Goal: Task Accomplishment & Management: Use online tool/utility

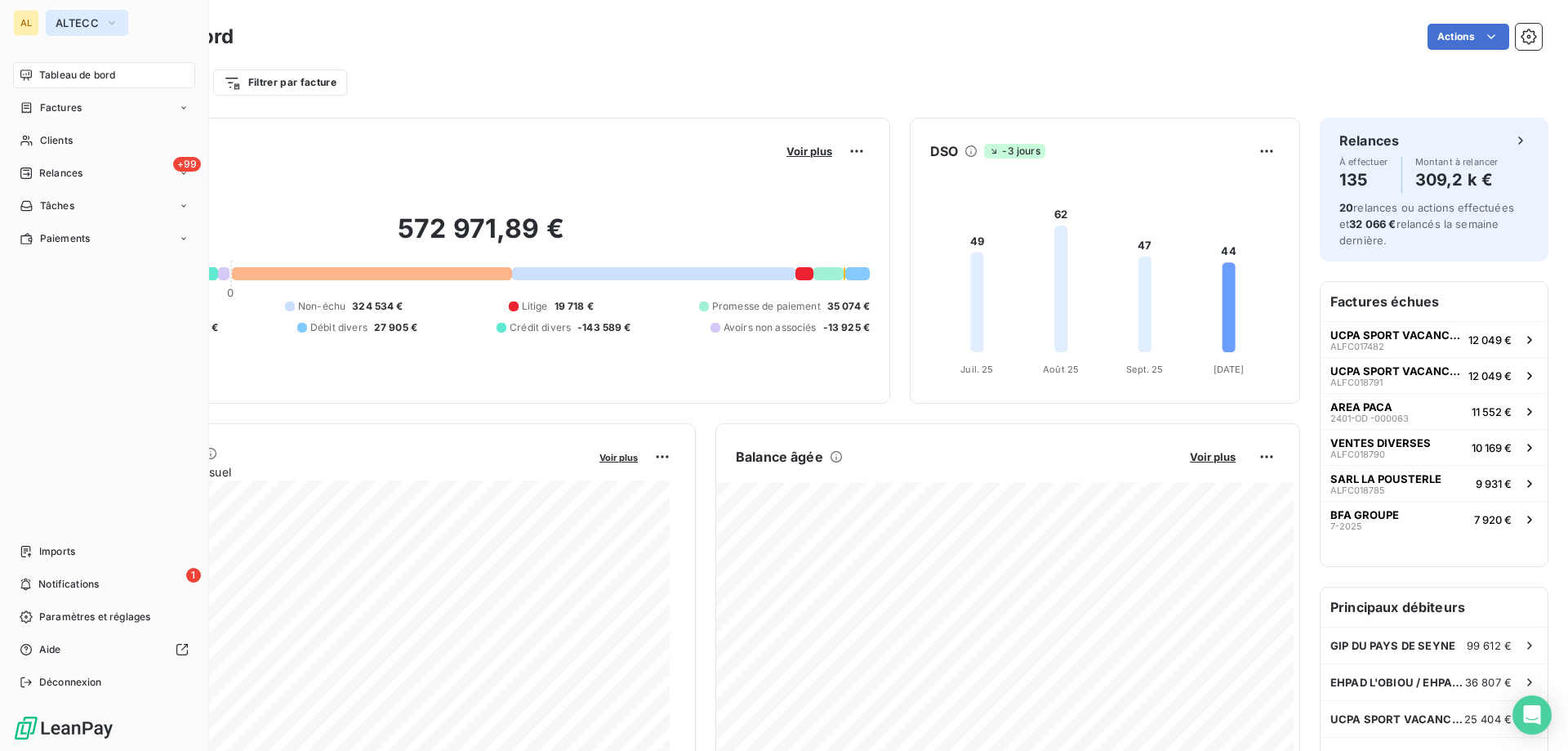
click at [65, 21] on span "ALTECC" at bounding box center [76, 23] width 43 height 14
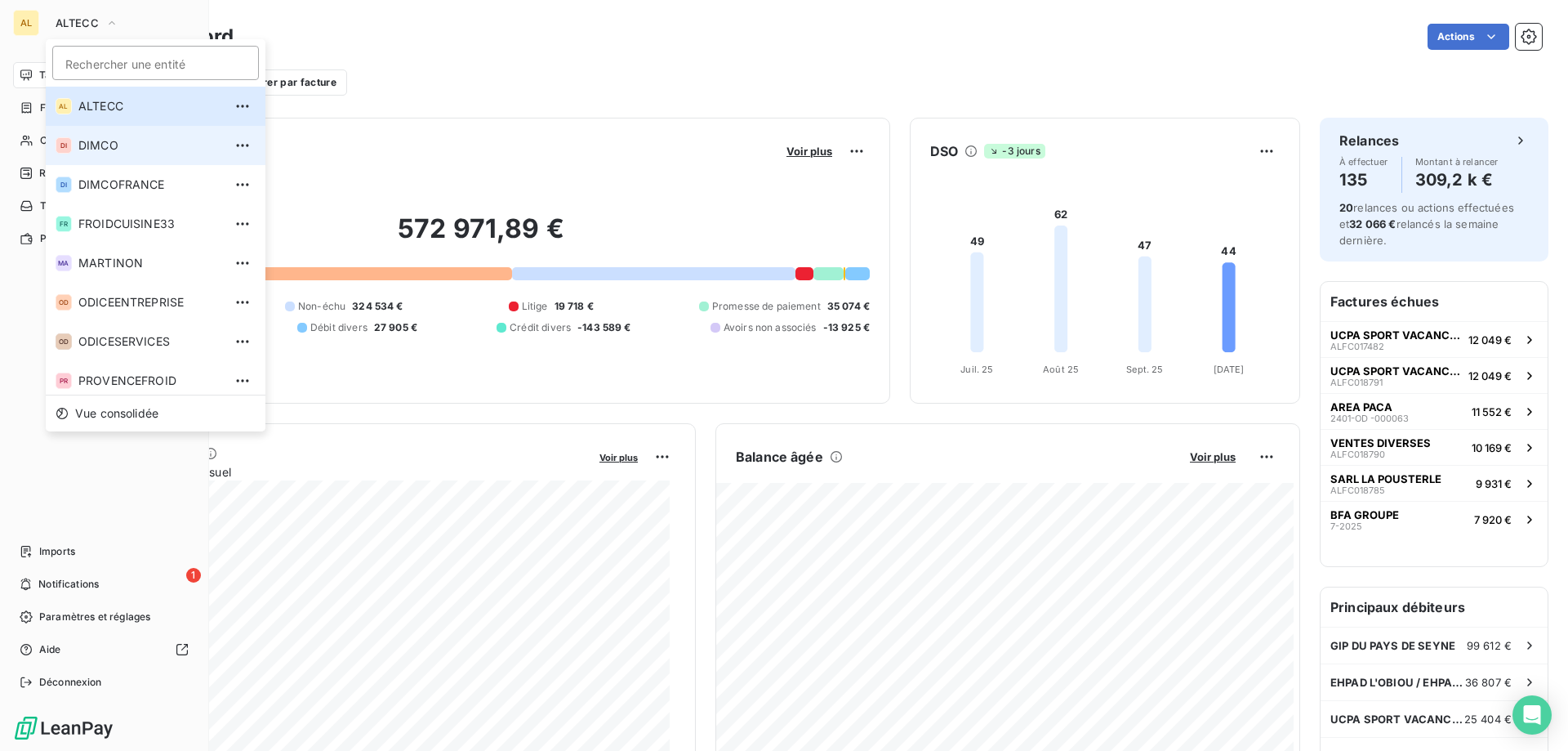
click at [71, 150] on li "DI DIMCO" at bounding box center [155, 145] width 219 height 40
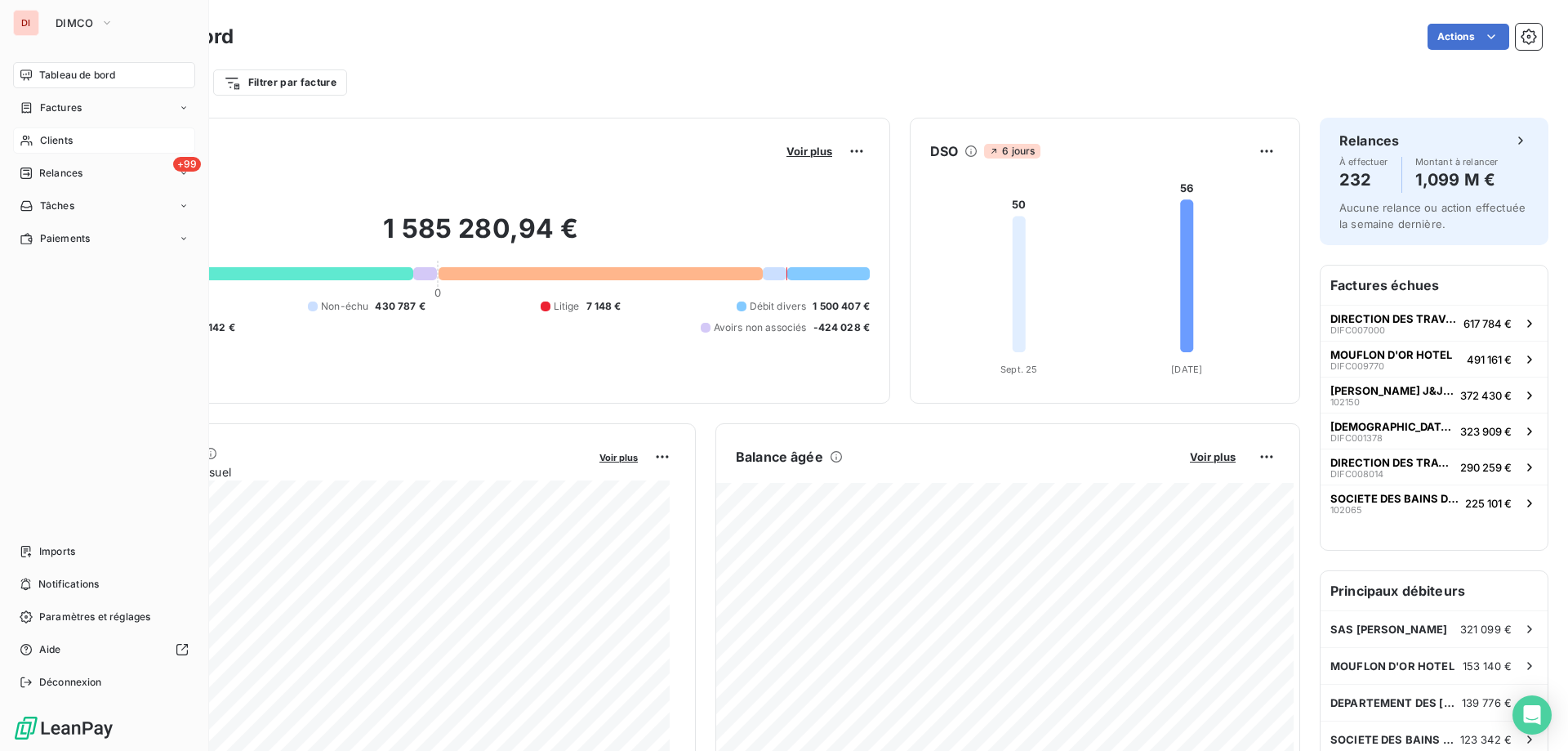
click at [61, 135] on span "Clients" at bounding box center [56, 140] width 33 height 14
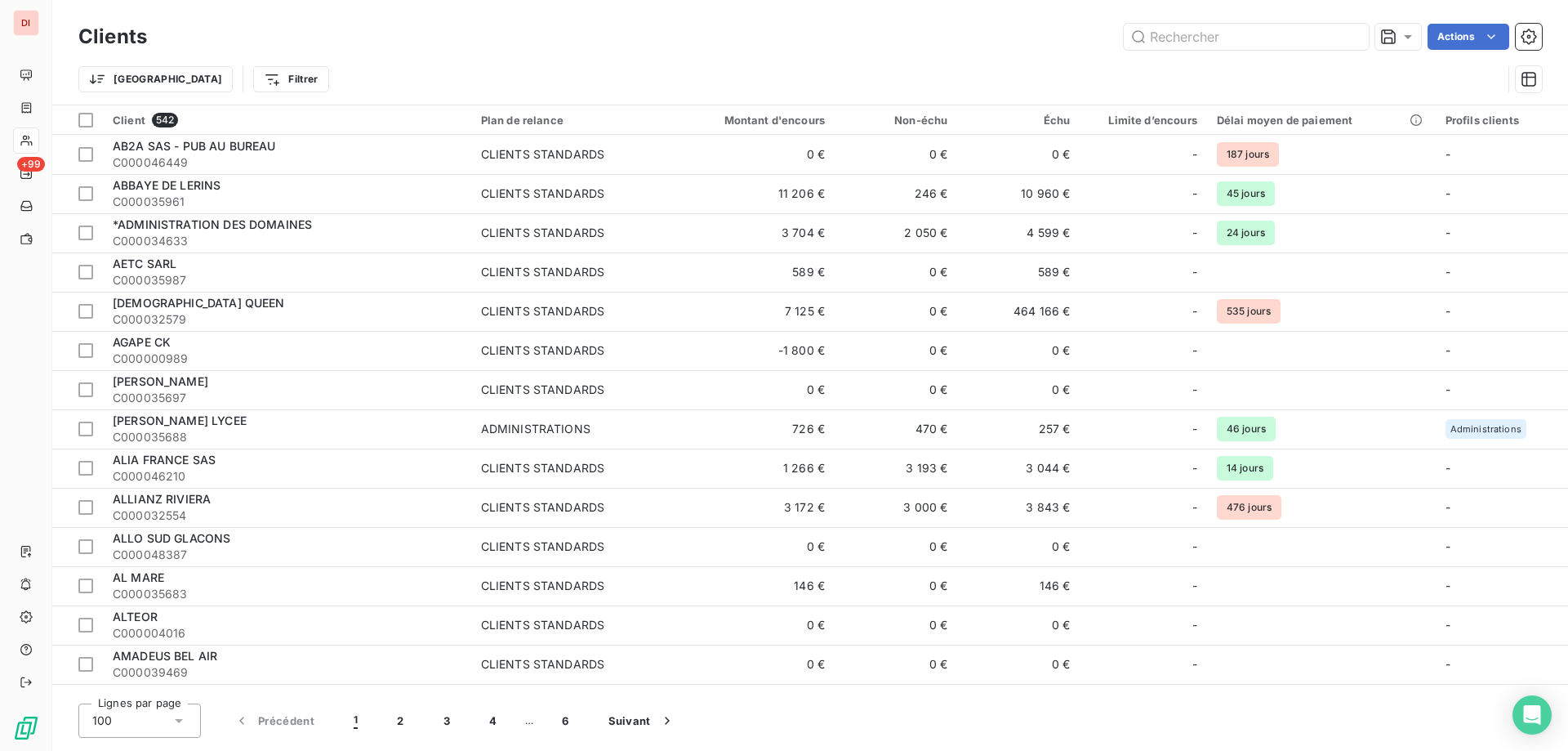
drag, startPoint x: 1010, startPoint y: 182, endPoint x: 1086, endPoint y: 122, distance: 96.8
click at [1152, 38] on input "text" at bounding box center [1246, 37] width 245 height 26
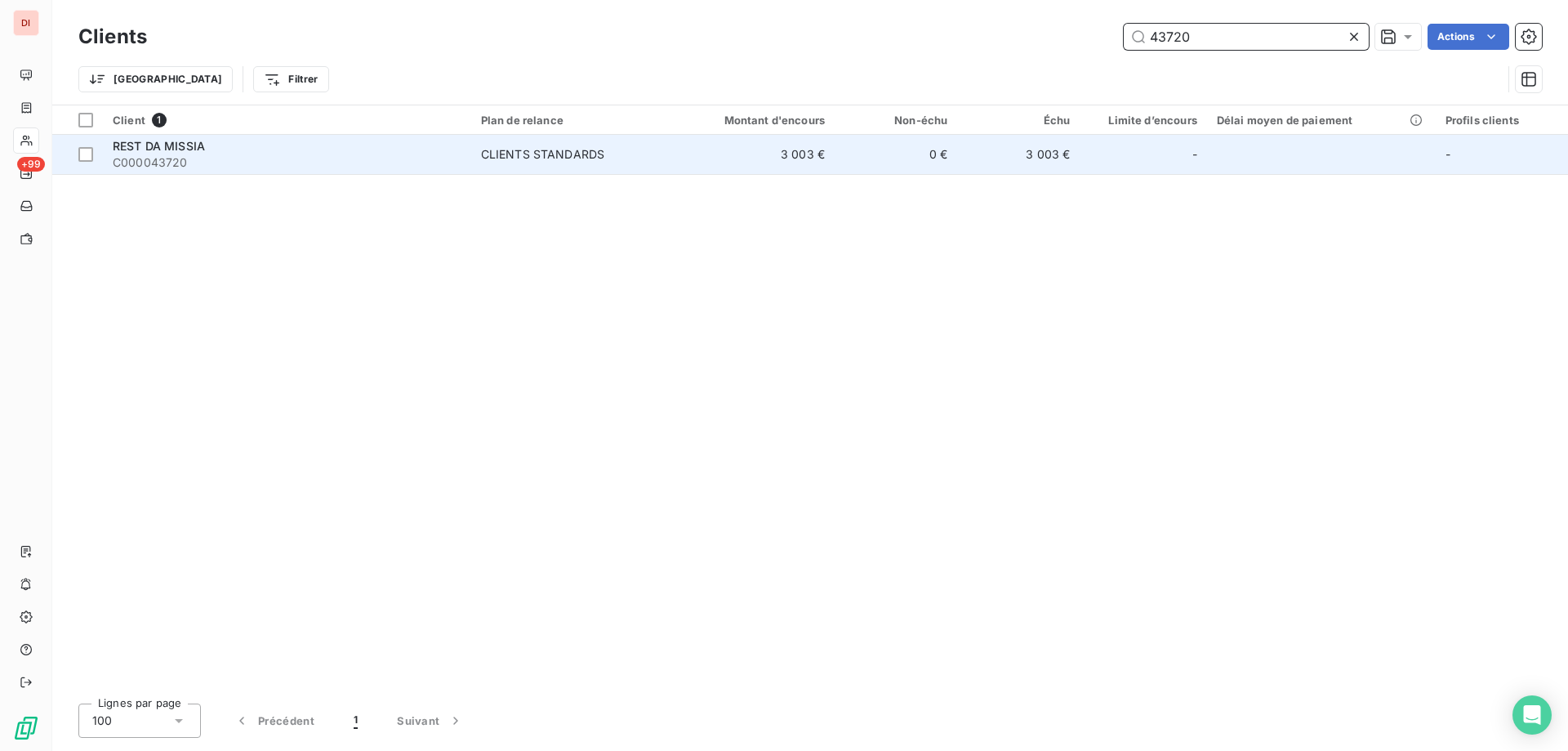
type input "43720"
click at [272, 150] on div "REST DA MISSIA" at bounding box center [287, 146] width 349 height 16
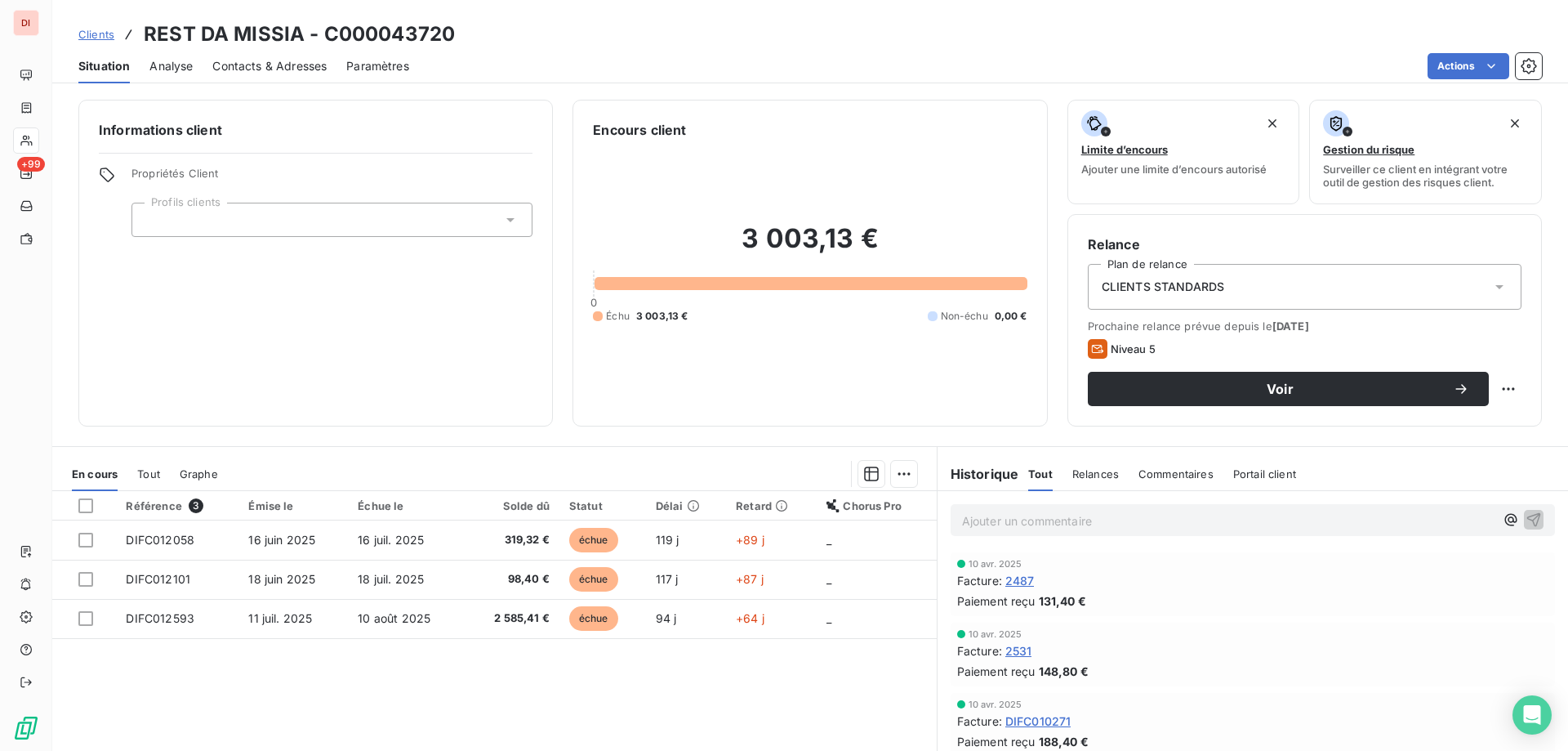
click at [236, 222] on div at bounding box center [331, 220] width 401 height 35
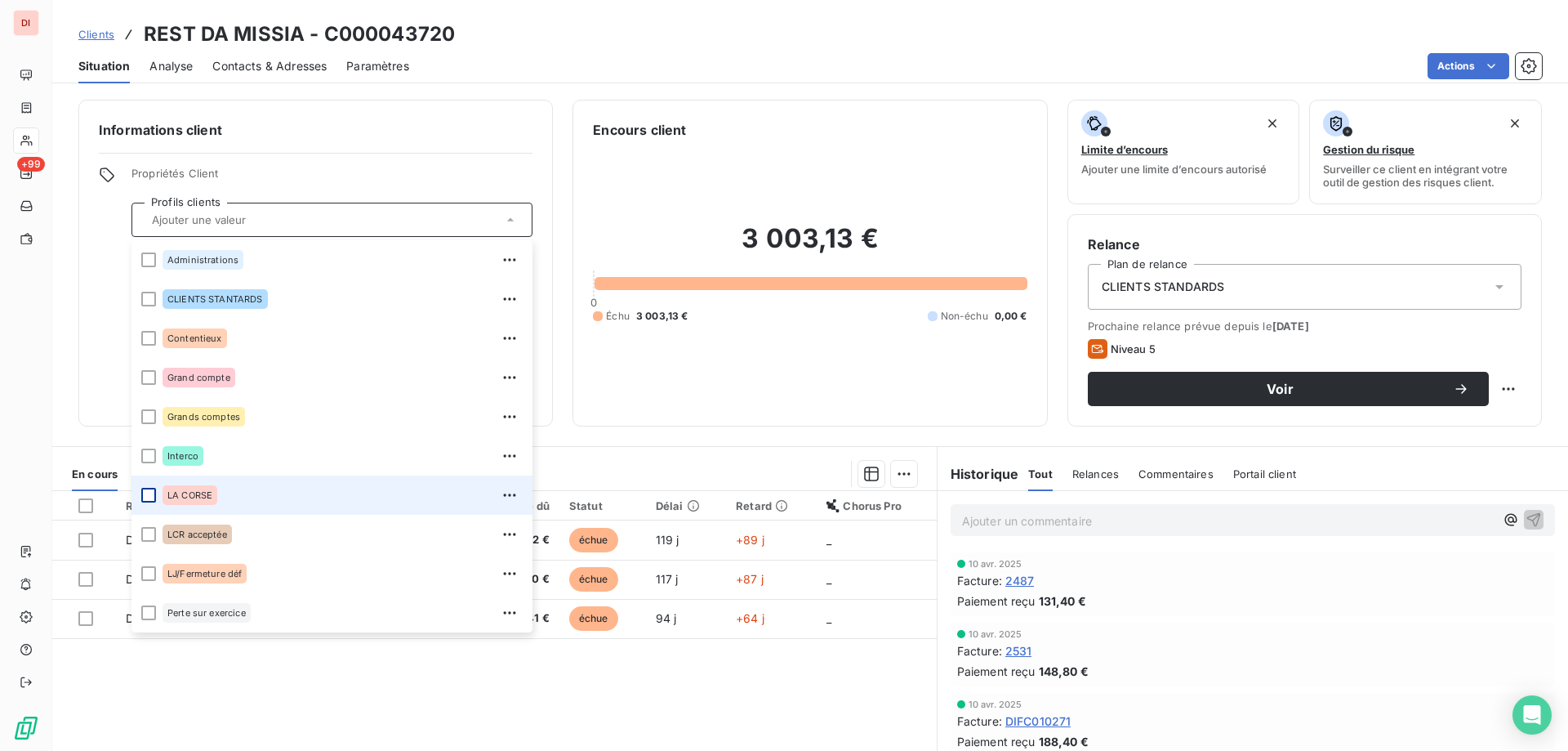
click at [146, 494] on div at bounding box center [148, 495] width 14 height 14
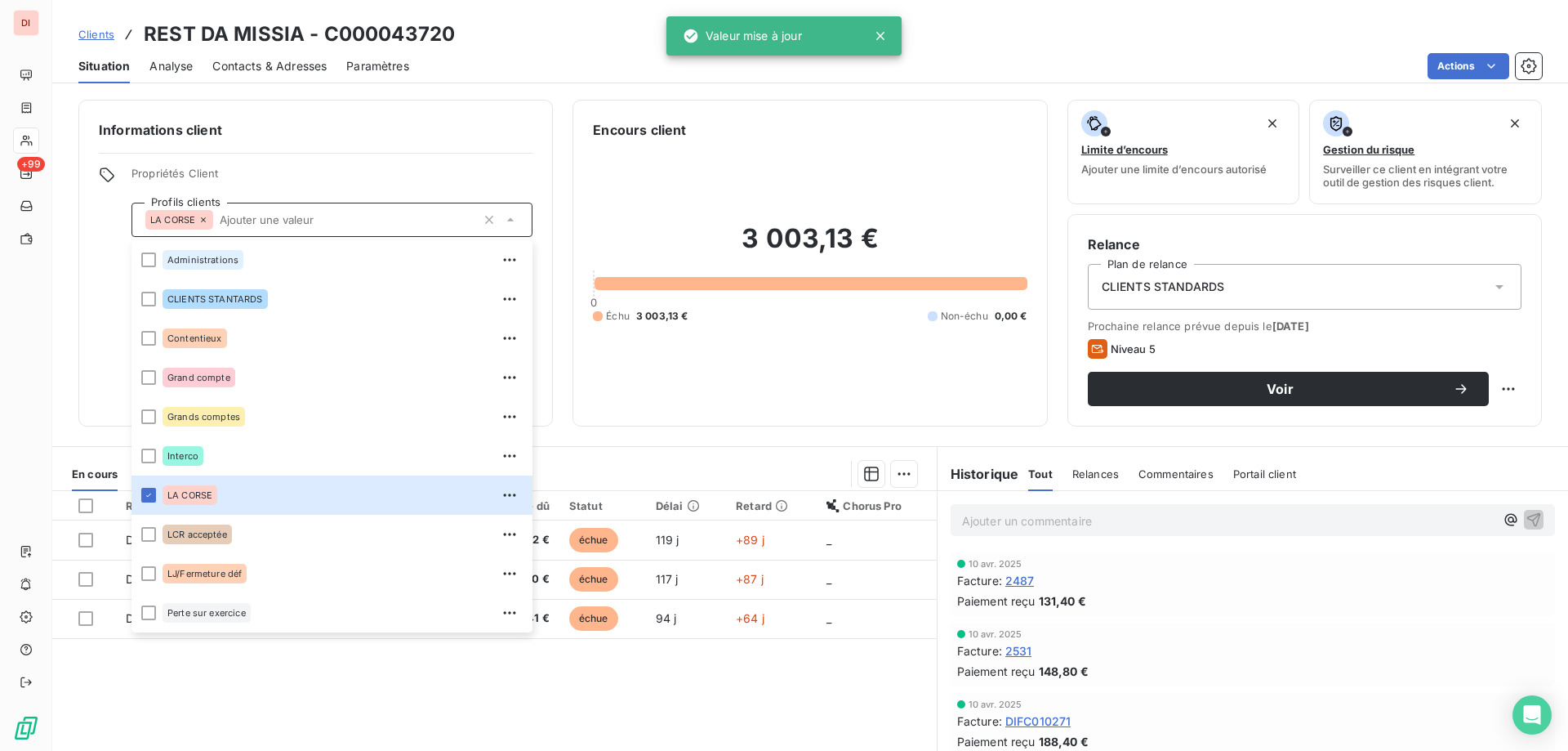
click at [593, 200] on div "3 003,13 € 0 Échu 3 003,13 € Non-échu 0,00 €" at bounding box center [810, 274] width 434 height 267
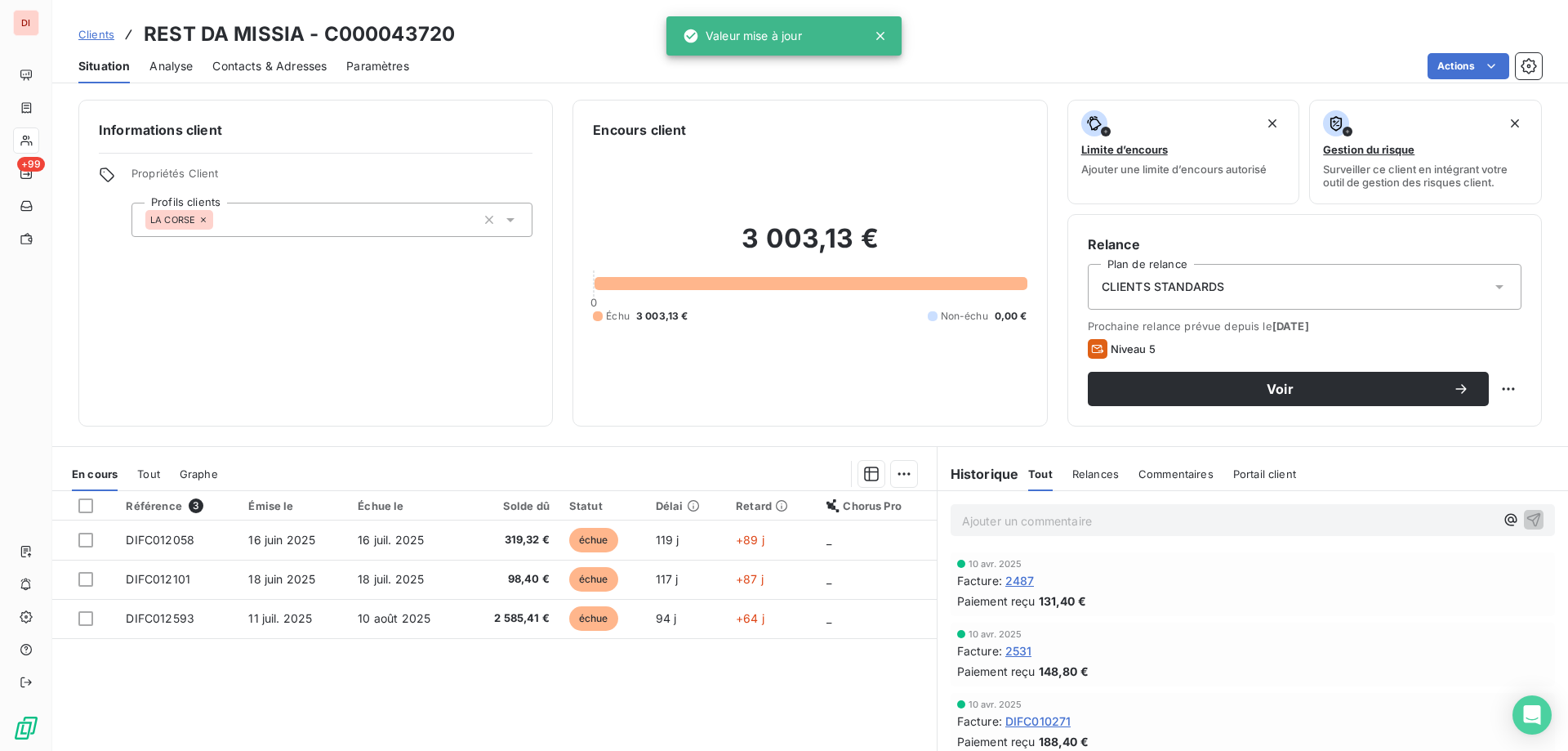
click at [1211, 277] on div "CLIENTS STANDARDS" at bounding box center [1304, 286] width 434 height 45
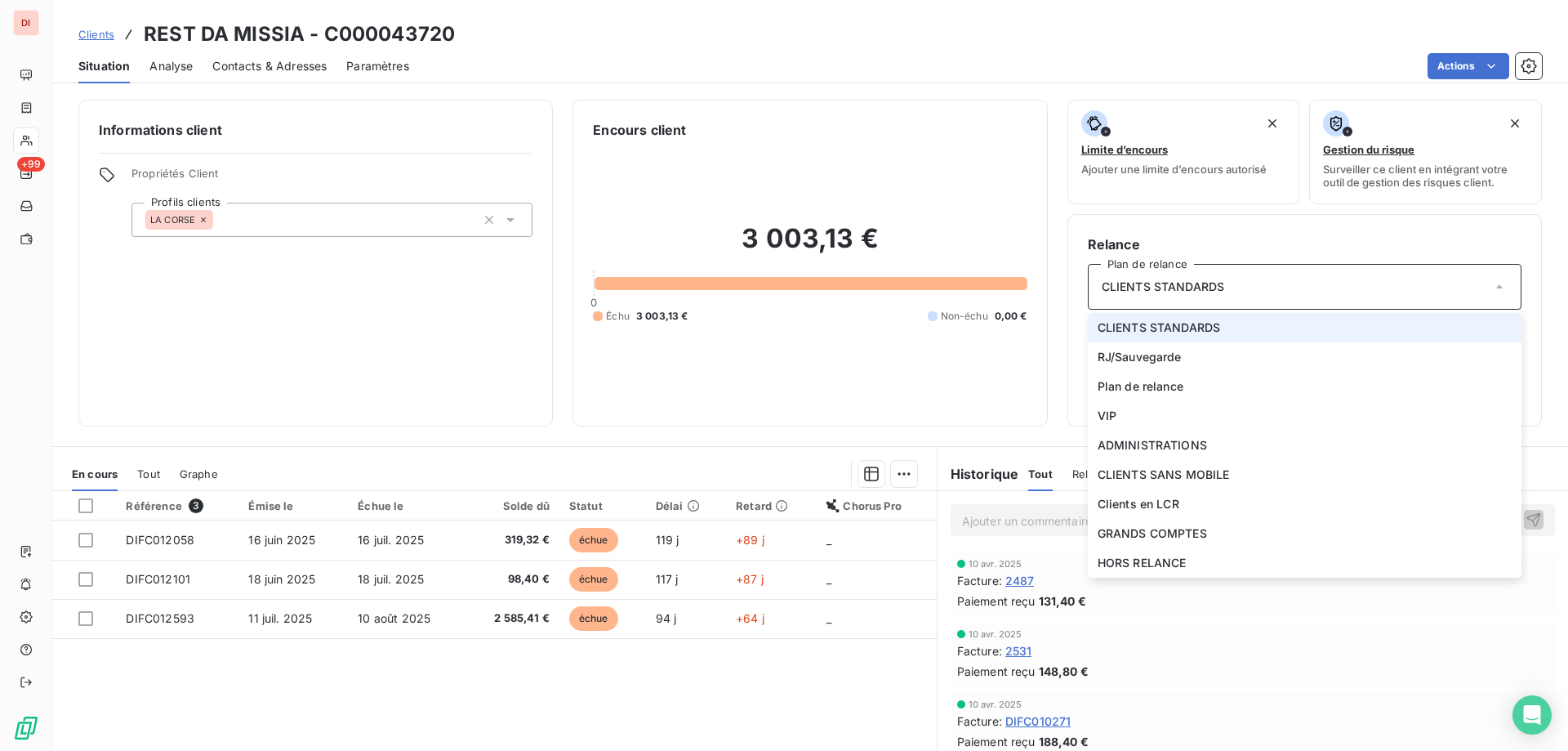
click at [1211, 277] on div "CLIENTS STANDARDS" at bounding box center [1304, 286] width 434 height 45
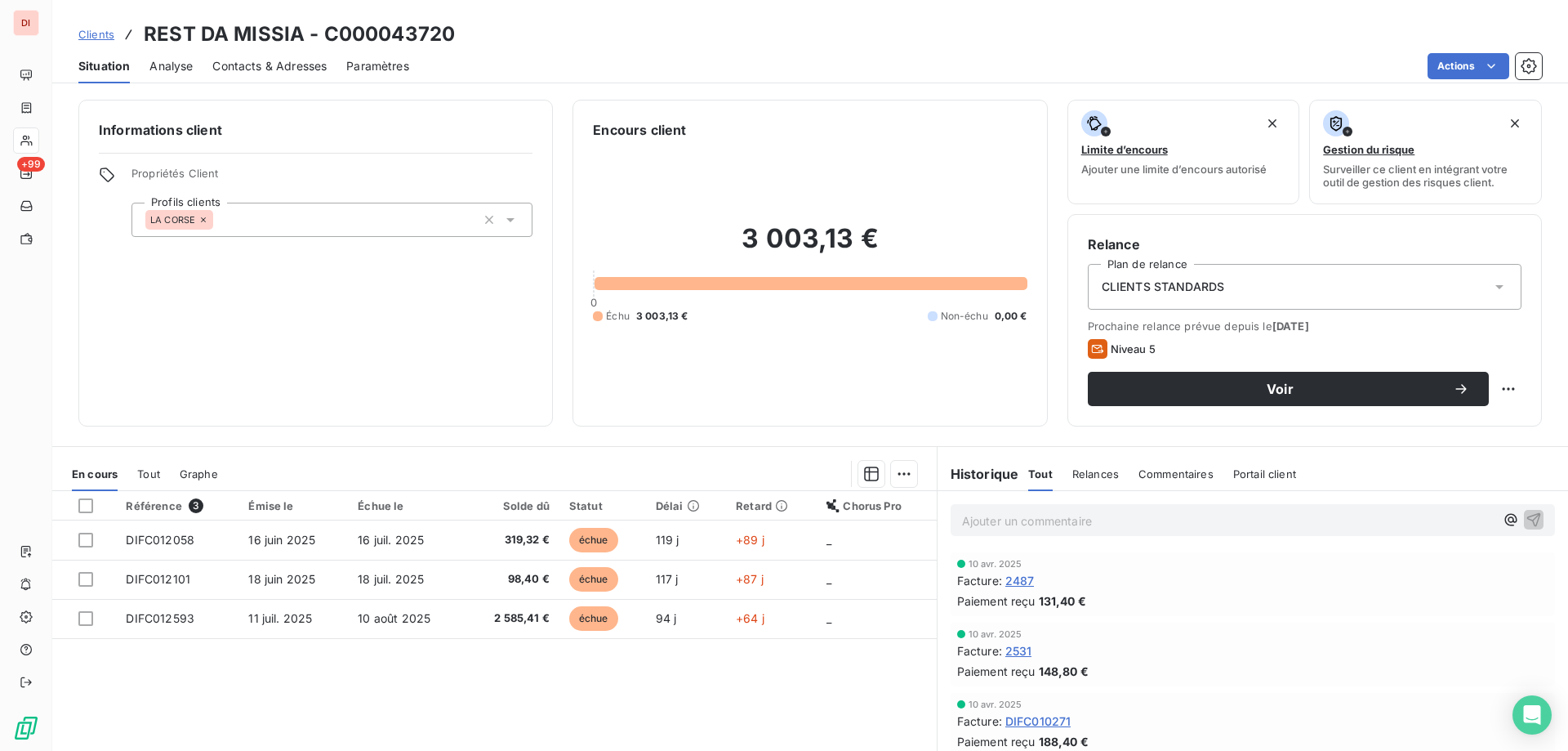
click at [355, 421] on div "Informations client Propriétés Client Profils clients LA [GEOGRAPHIC_DATA]" at bounding box center [315, 263] width 474 height 327
click at [99, 31] on span "Clients" at bounding box center [96, 35] width 36 height 14
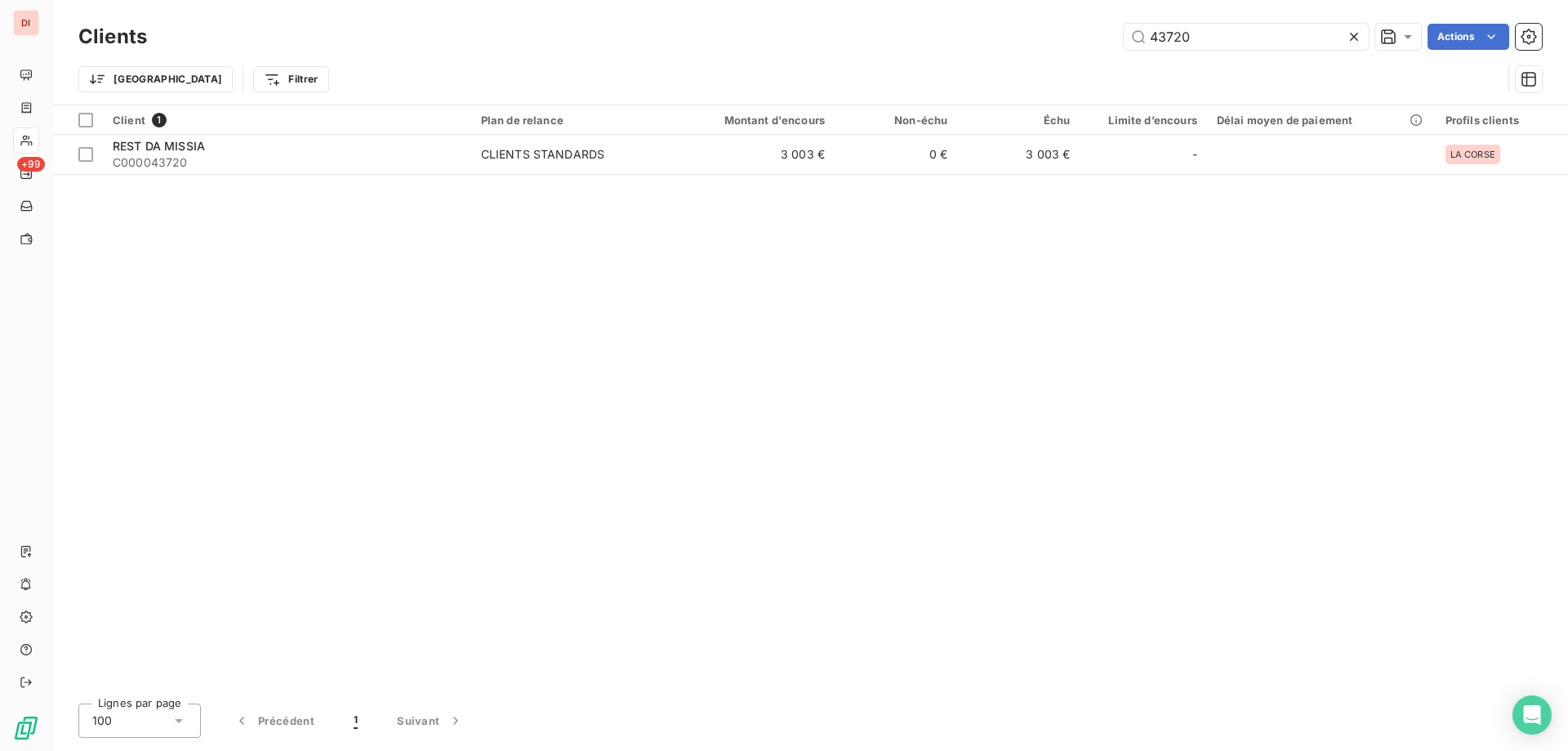
drag, startPoint x: 1208, startPoint y: 37, endPoint x: 1098, endPoint y: 41, distance: 110.1
click at [1088, 50] on div "Clients 43720 Actions" at bounding box center [810, 37] width 1464 height 35
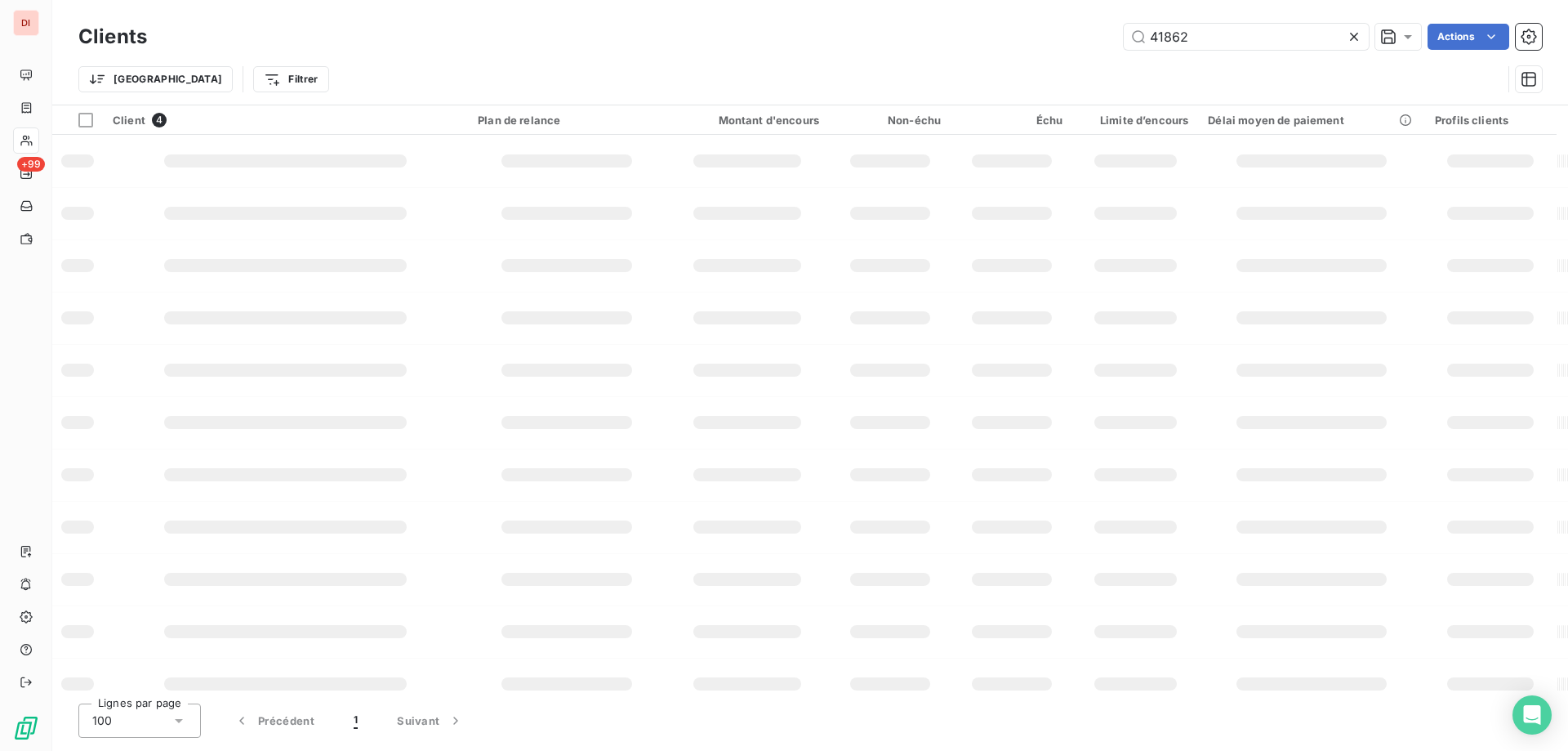
type input "41862"
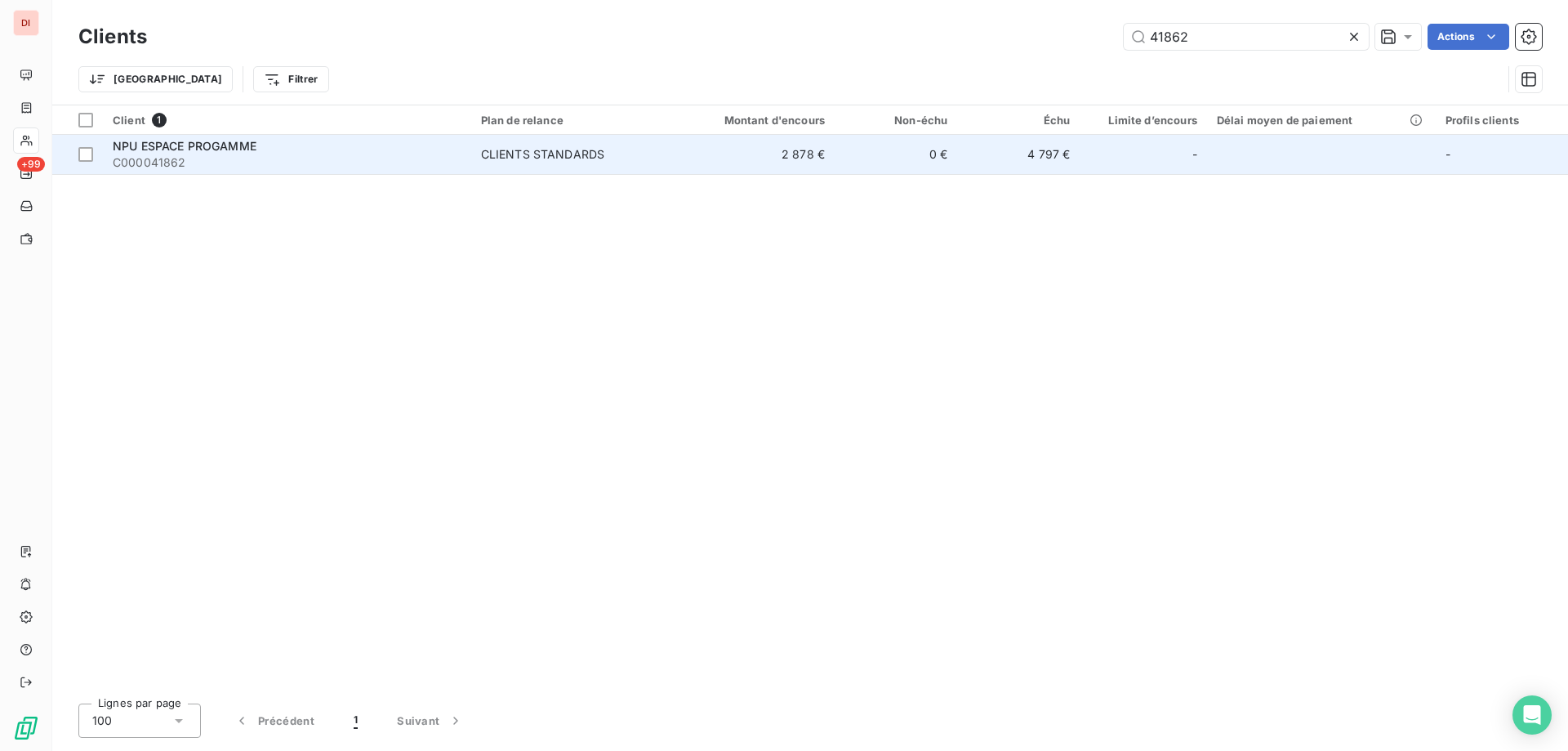
click at [269, 156] on span "C000041862" at bounding box center [287, 162] width 349 height 16
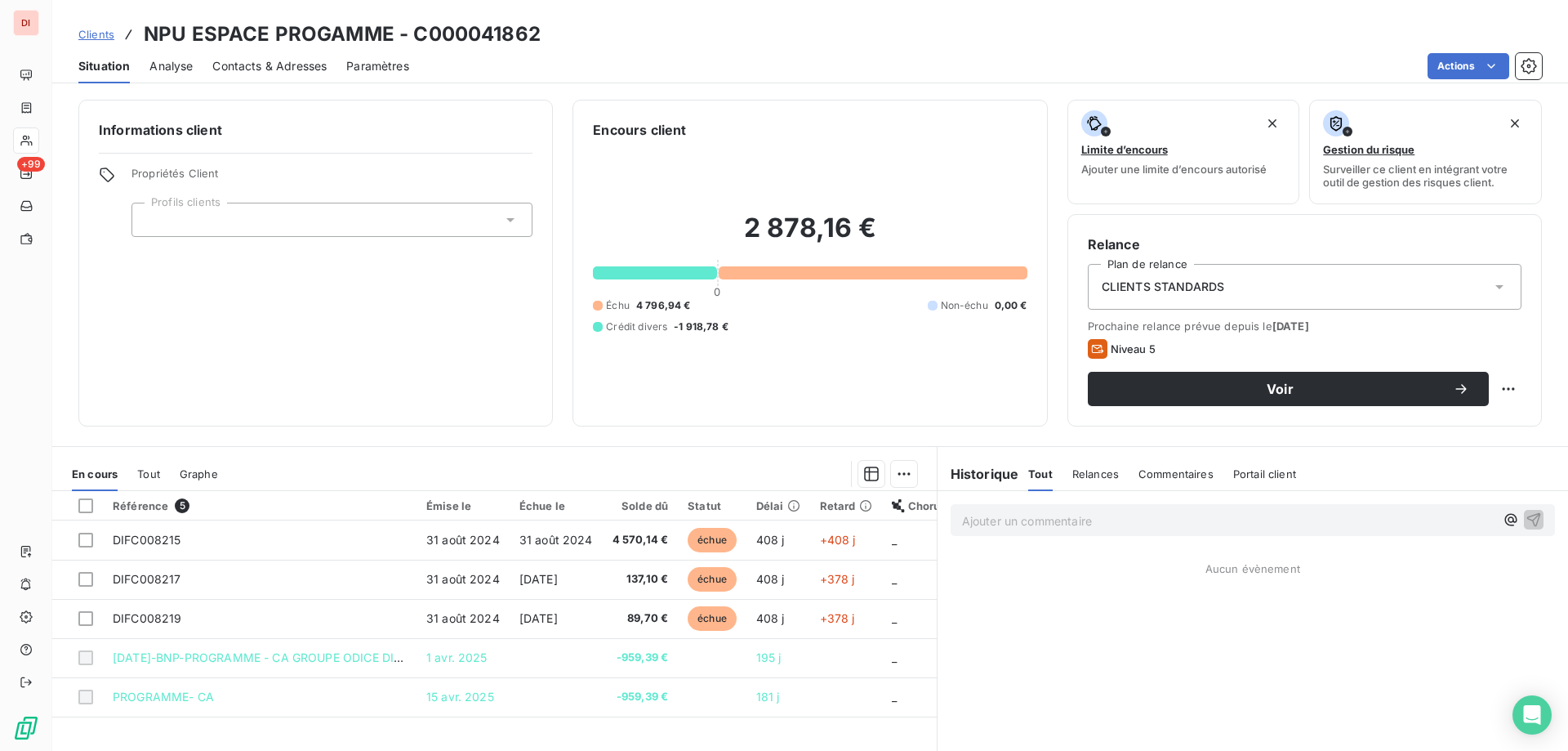
click at [254, 215] on div at bounding box center [331, 220] width 401 height 35
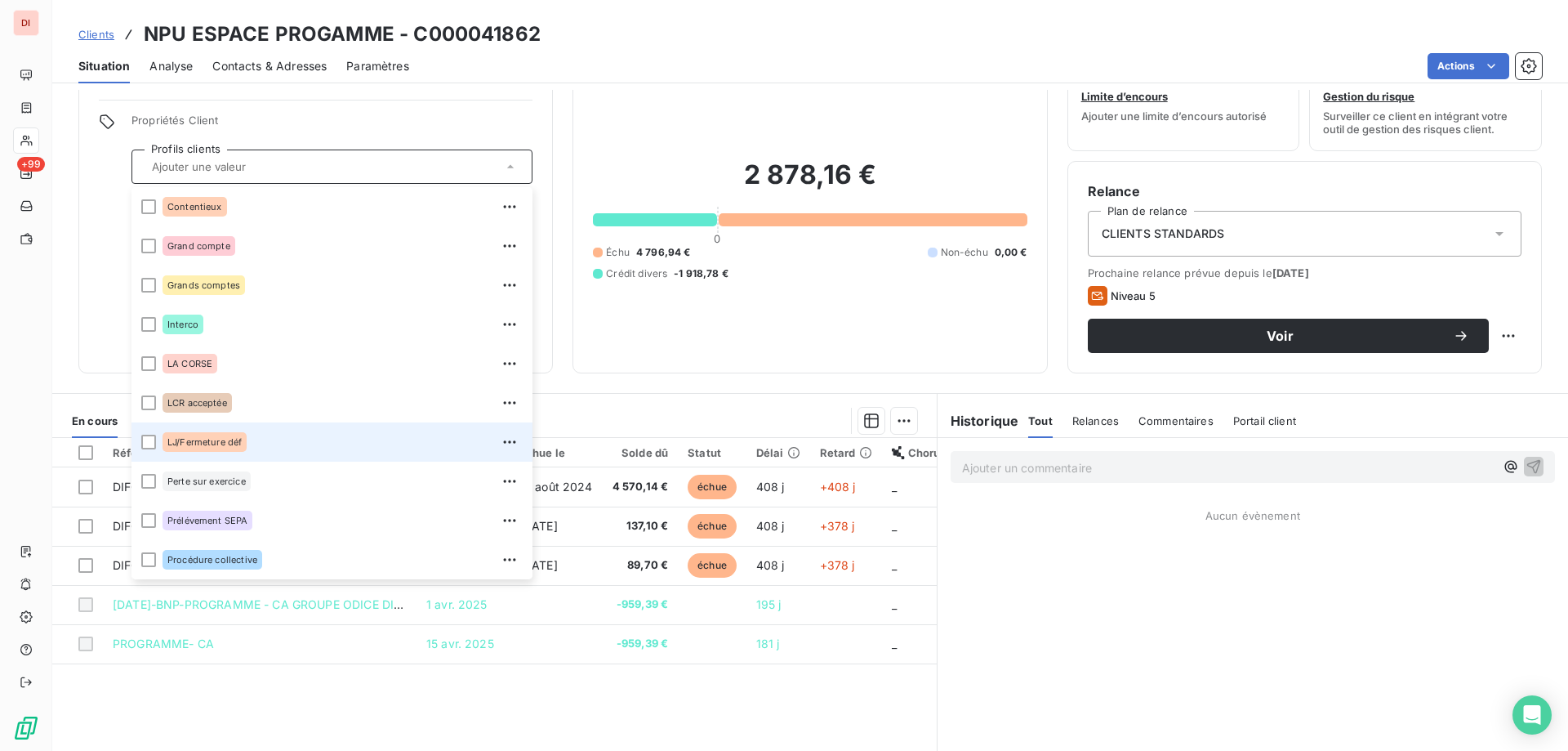
scroll to position [82, 0]
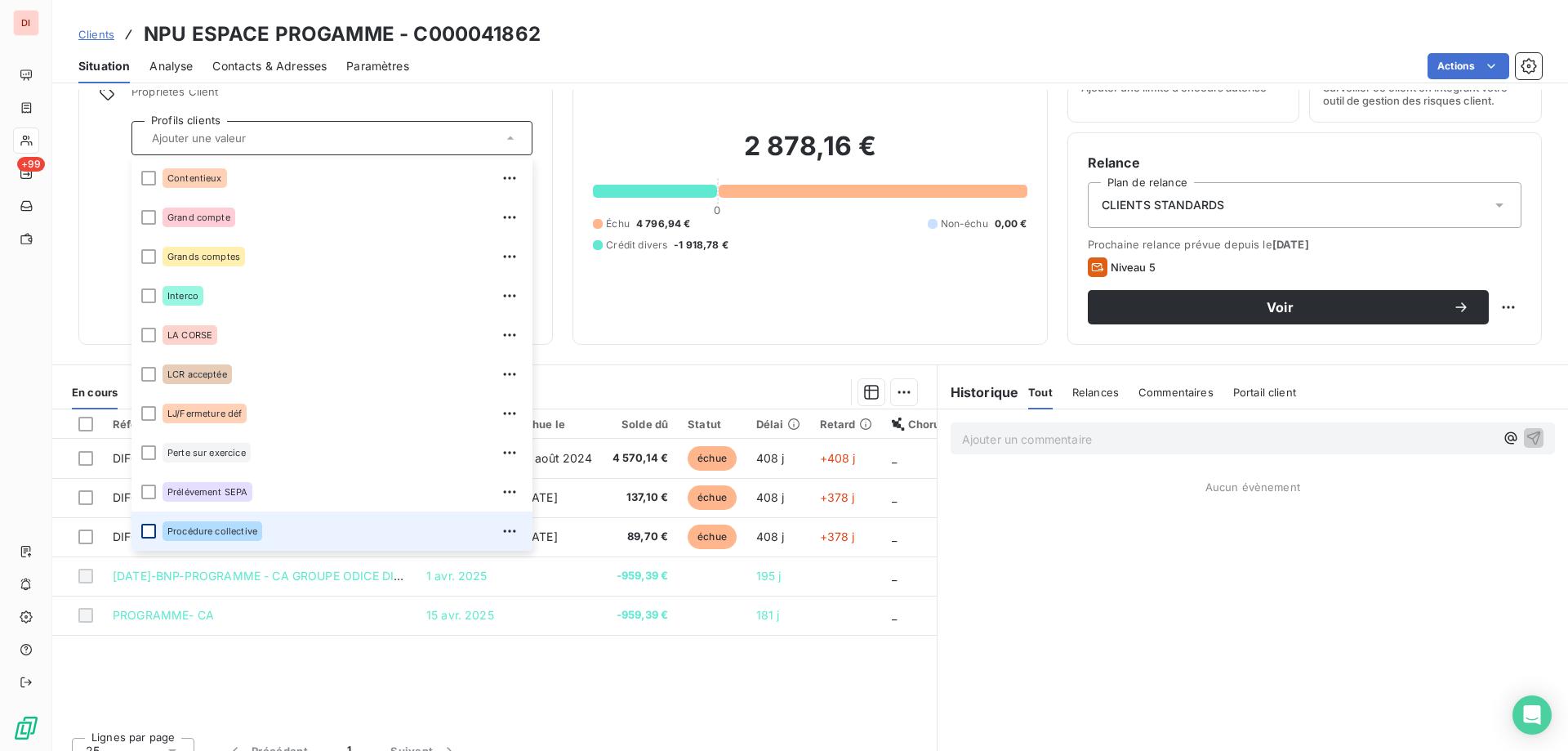
click at [148, 531] on div at bounding box center [148, 531] width 14 height 14
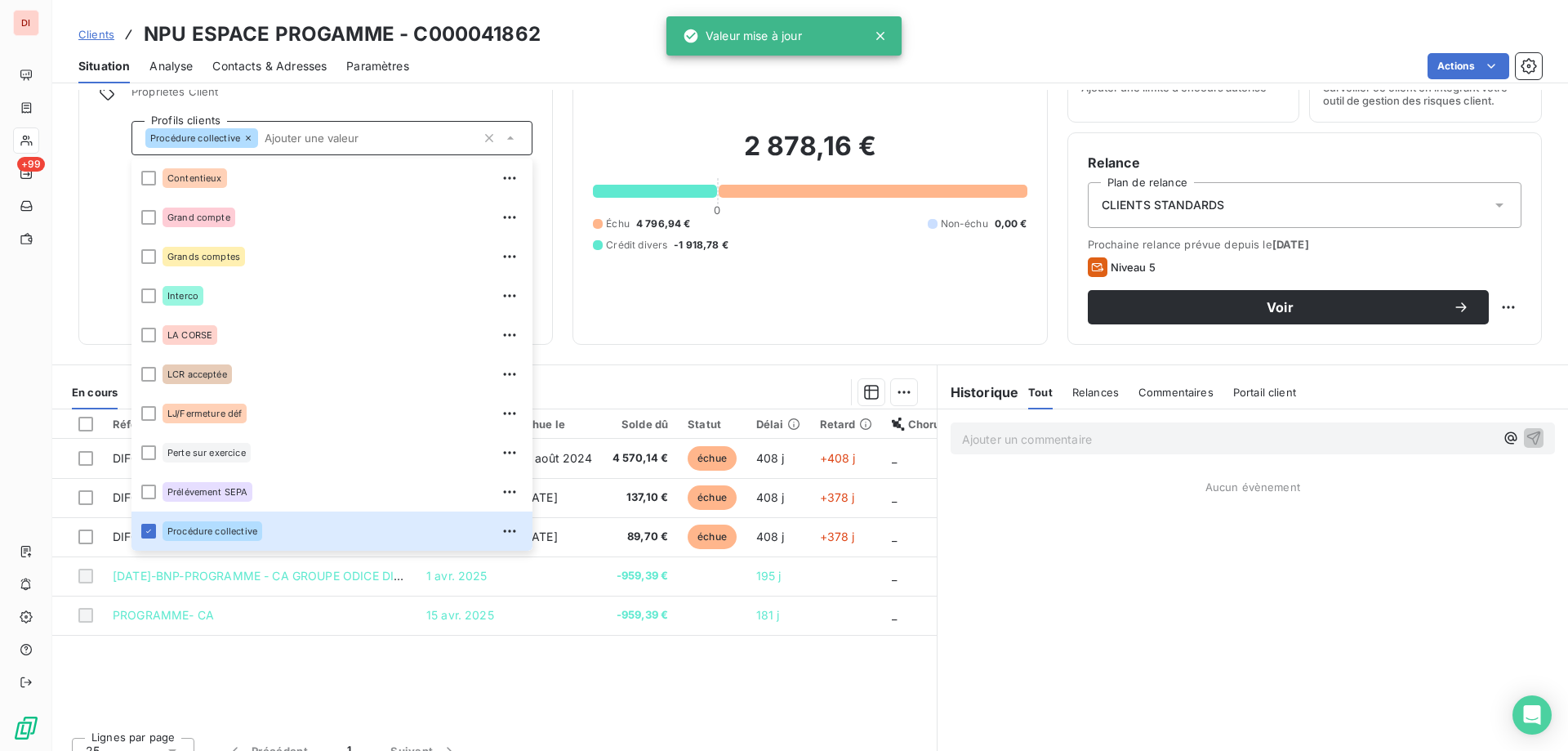
click at [843, 311] on div "2 878,16 € 0 Échu 4 796,94 € Non-échu 0,00 € Crédit divers -1 918,78 €" at bounding box center [810, 191] width 434 height 267
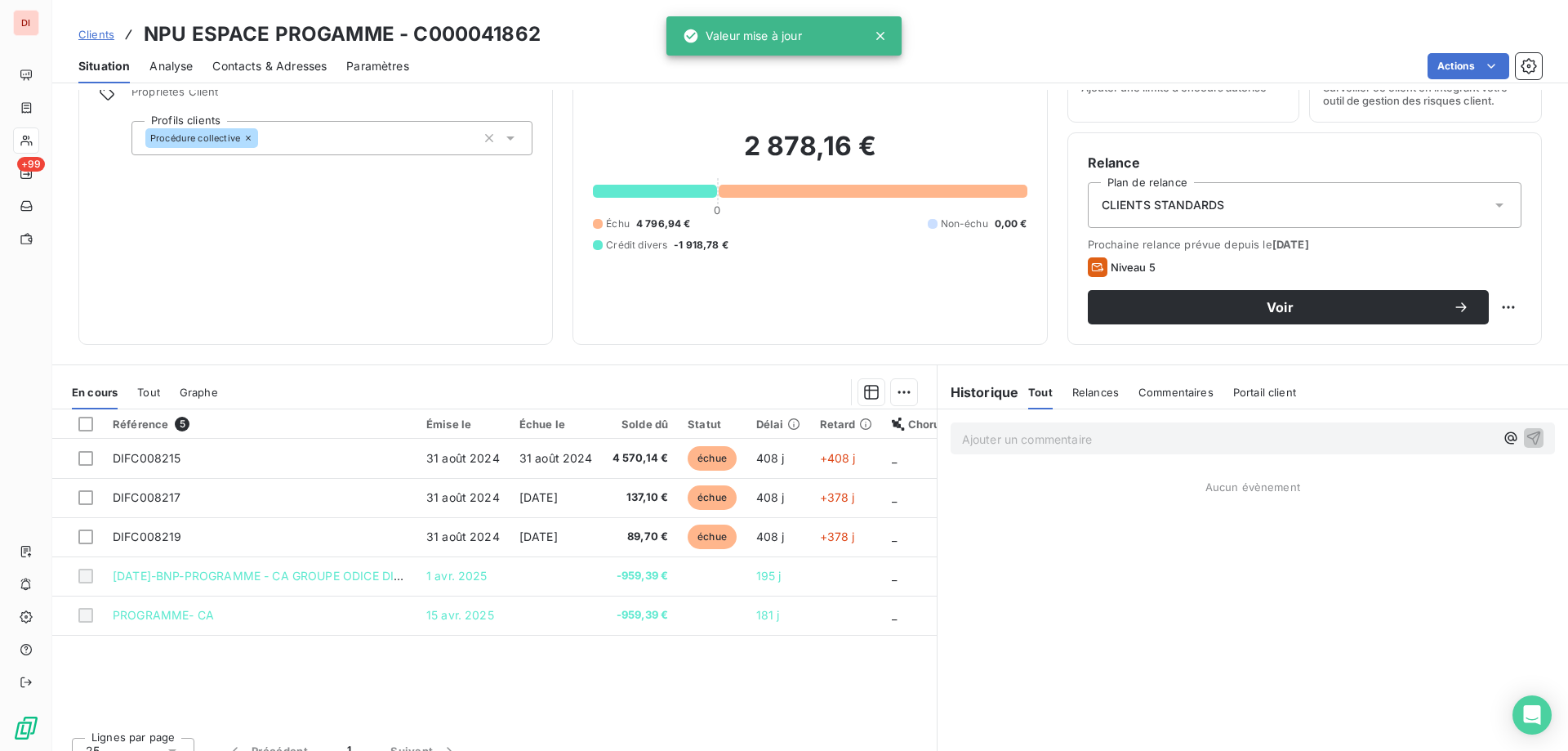
scroll to position [0, 0]
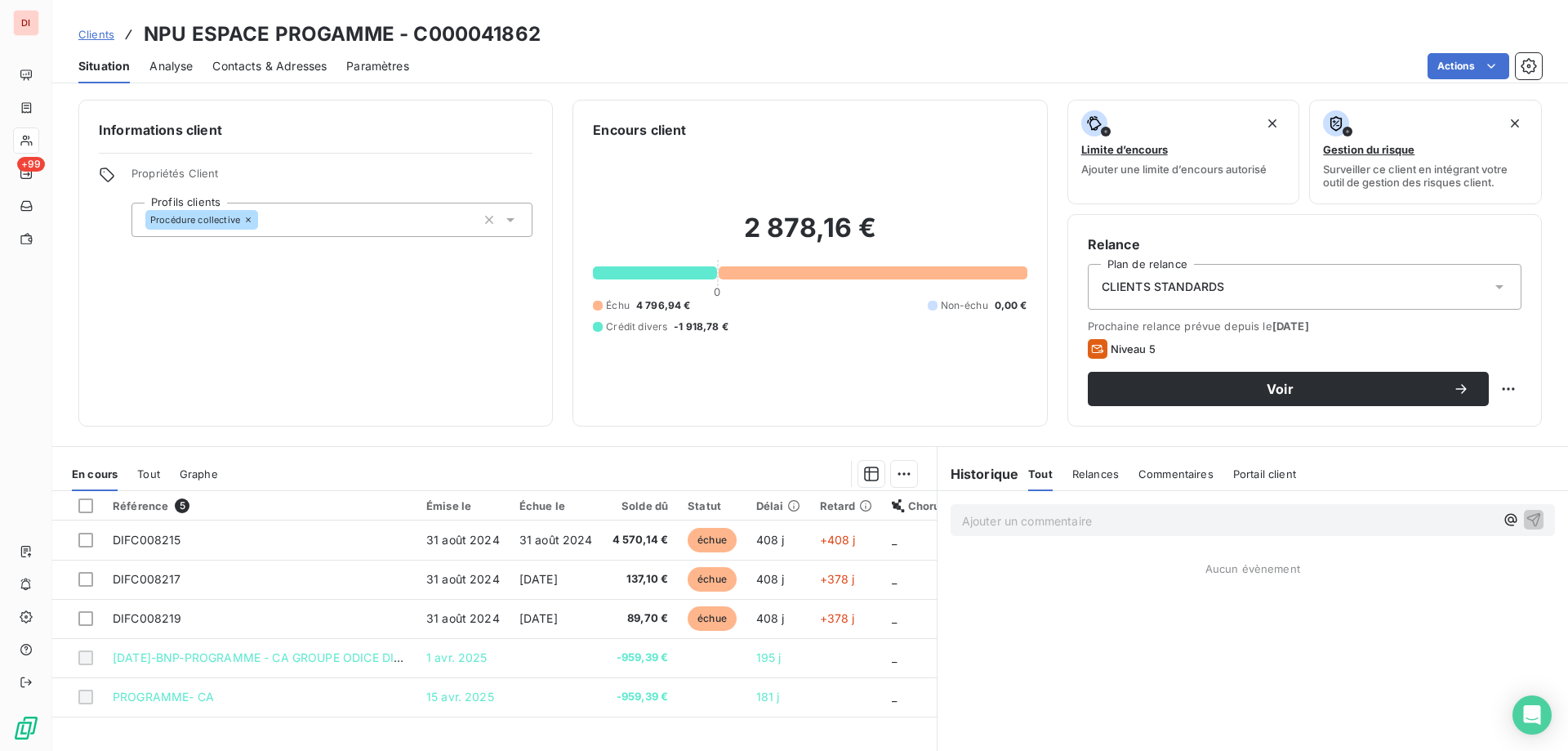
click at [100, 47] on div "Clients NPU ESPACE PROGAMME - C000041862" at bounding box center [309, 34] width 463 height 29
click at [100, 31] on span "Clients" at bounding box center [96, 35] width 36 height 14
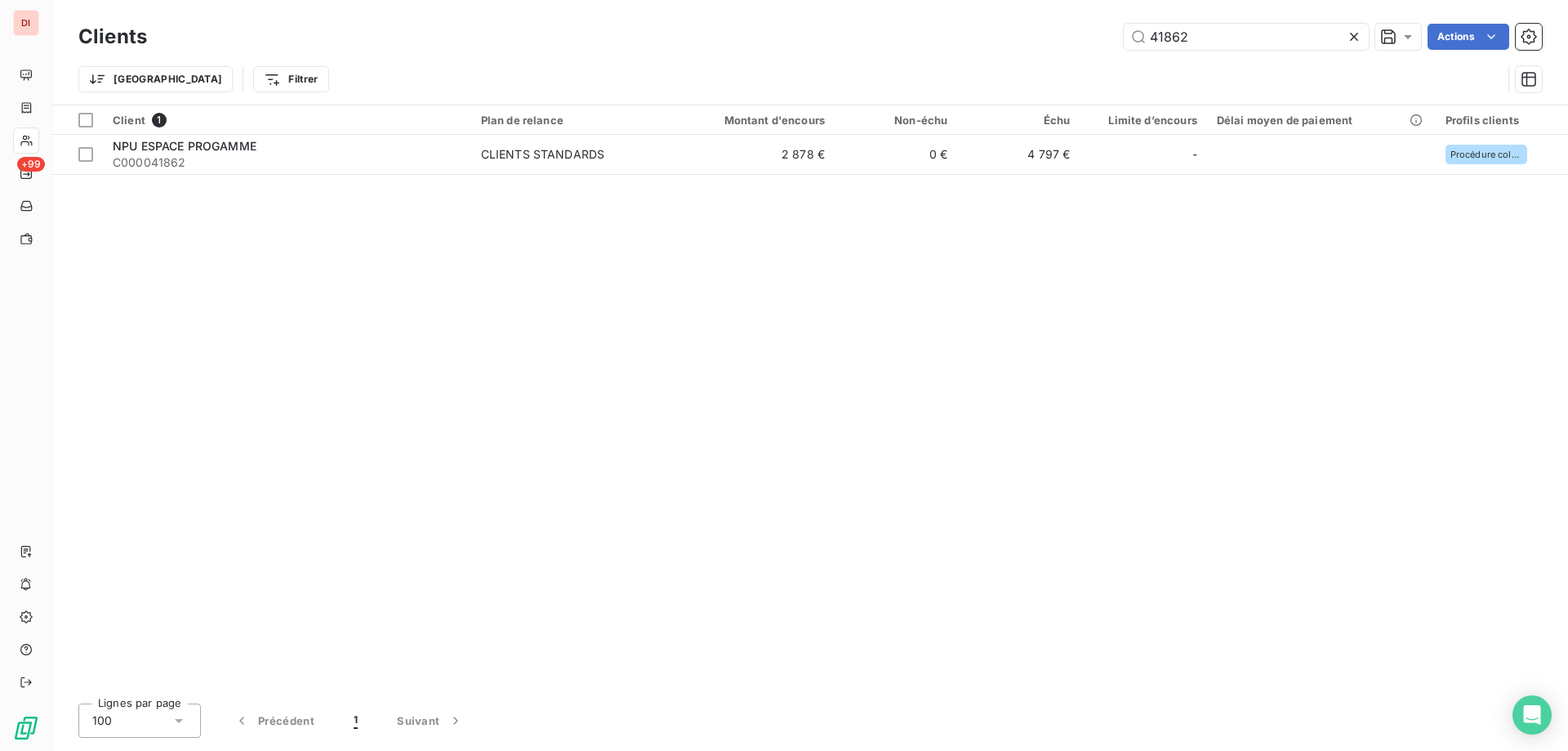
drag, startPoint x: 1197, startPoint y: 33, endPoint x: 1060, endPoint y: 54, distance: 138.6
click at [1060, 54] on div "Clients 41862 Actions Trier Filtrer" at bounding box center [810, 62] width 1464 height 85
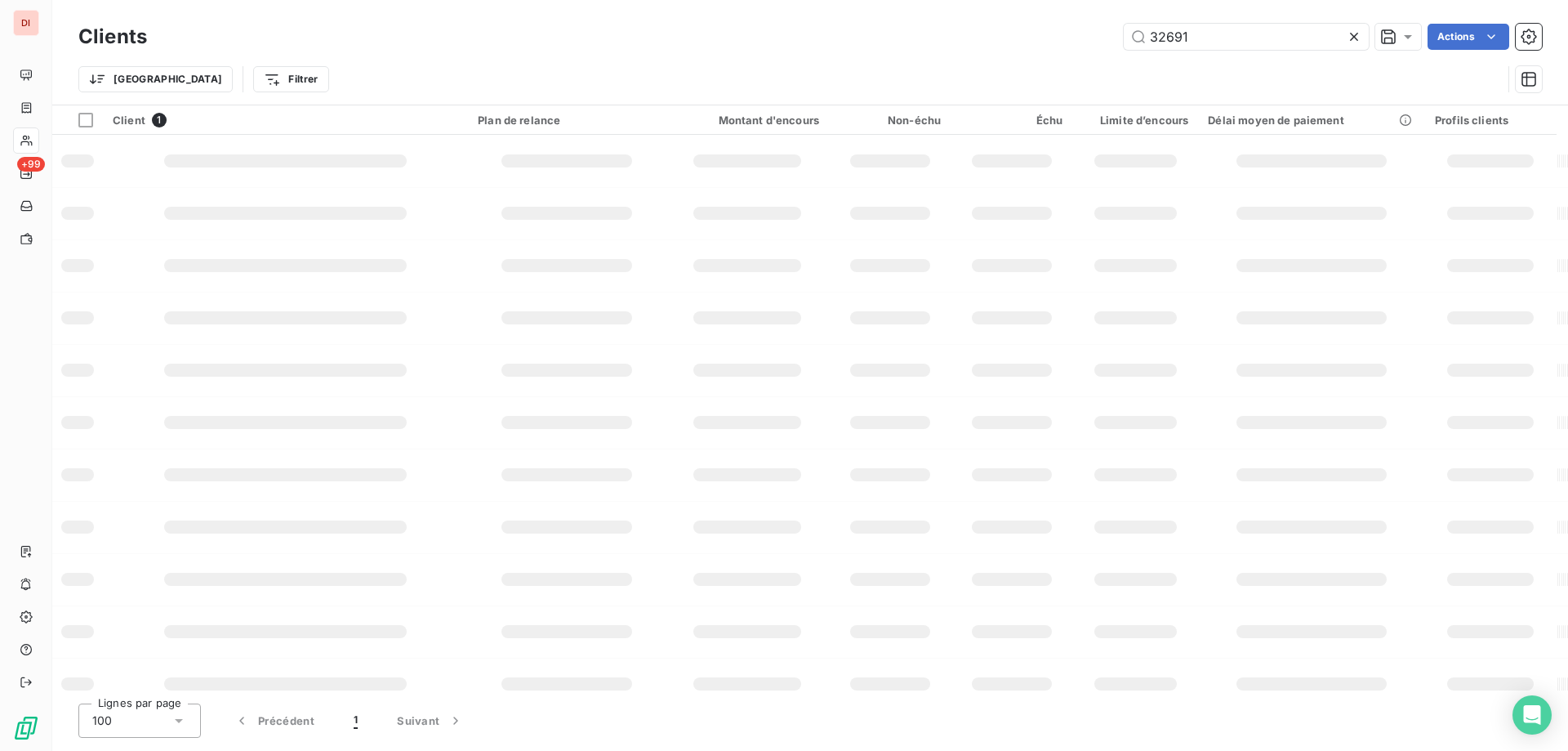
type input "32691"
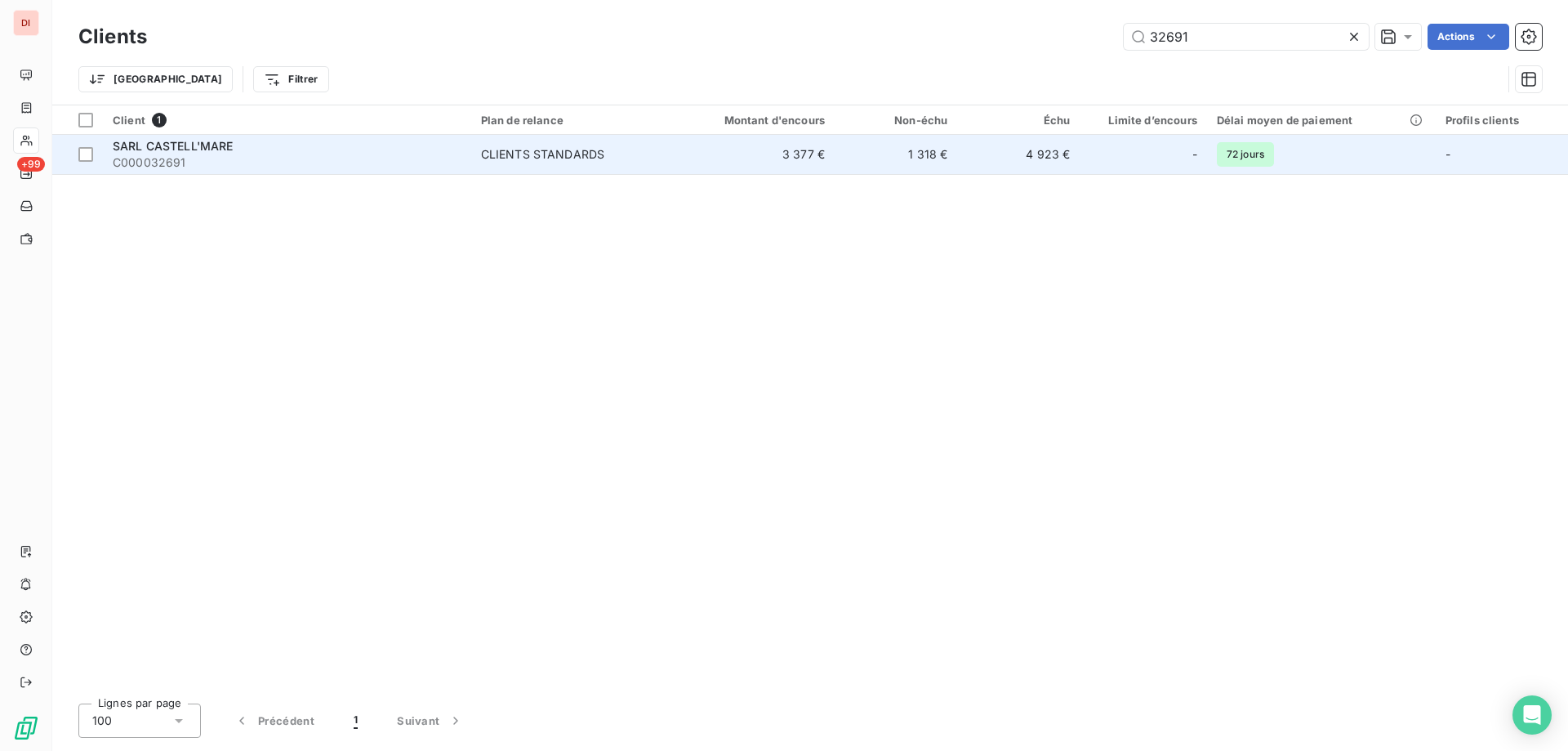
click at [318, 158] on span "C000032691" at bounding box center [287, 162] width 349 height 16
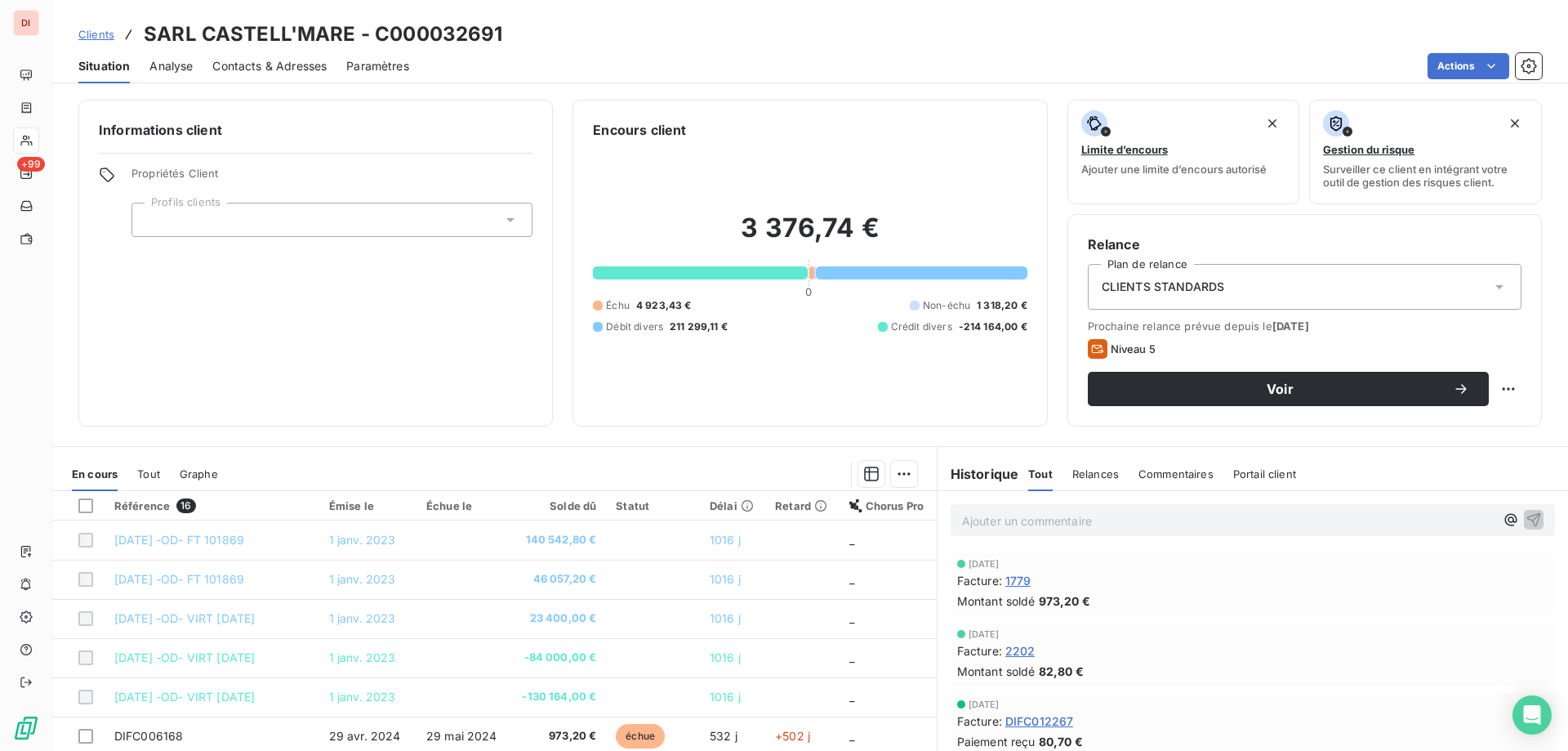
click at [293, 216] on div at bounding box center [331, 220] width 401 height 35
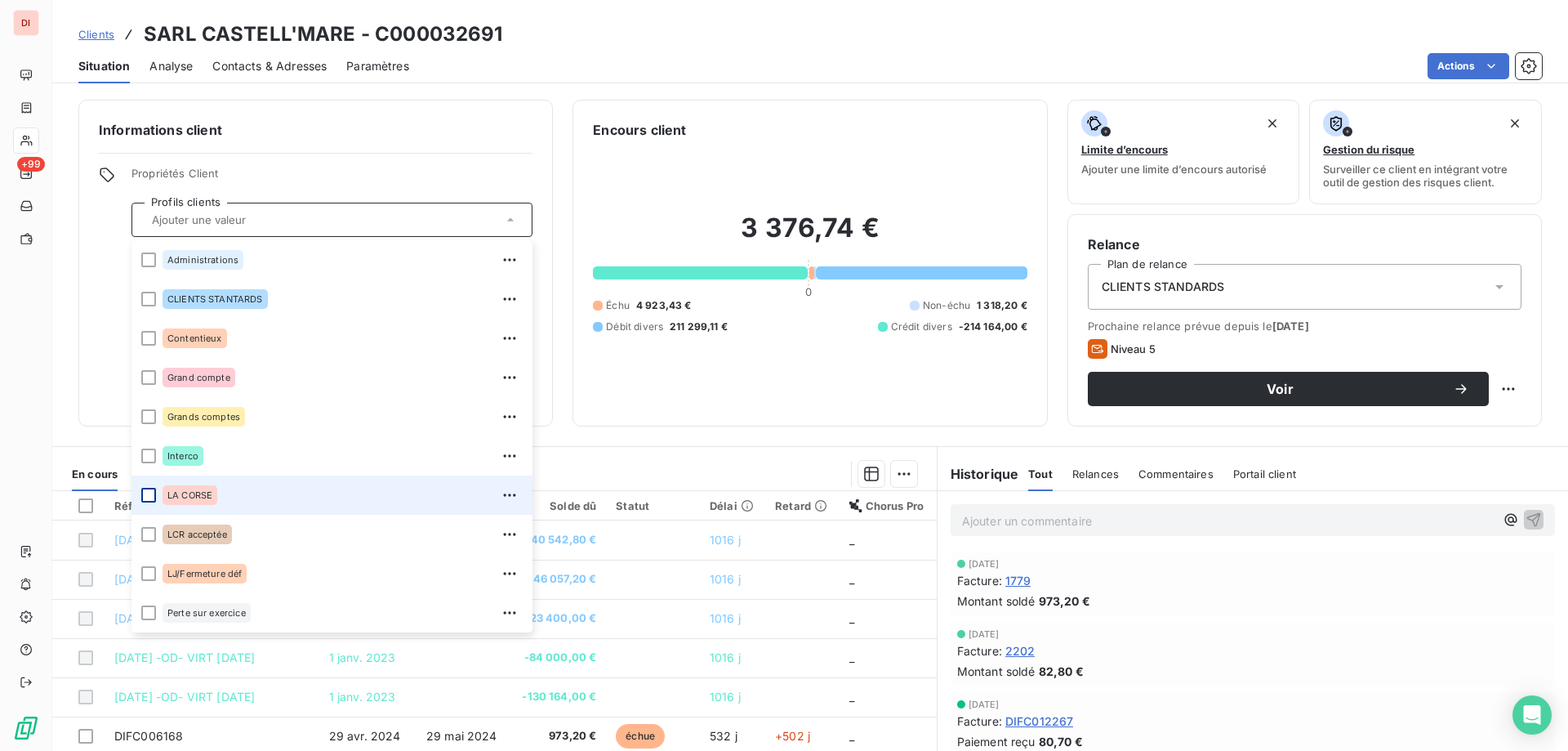
click at [153, 496] on div at bounding box center [148, 495] width 14 height 14
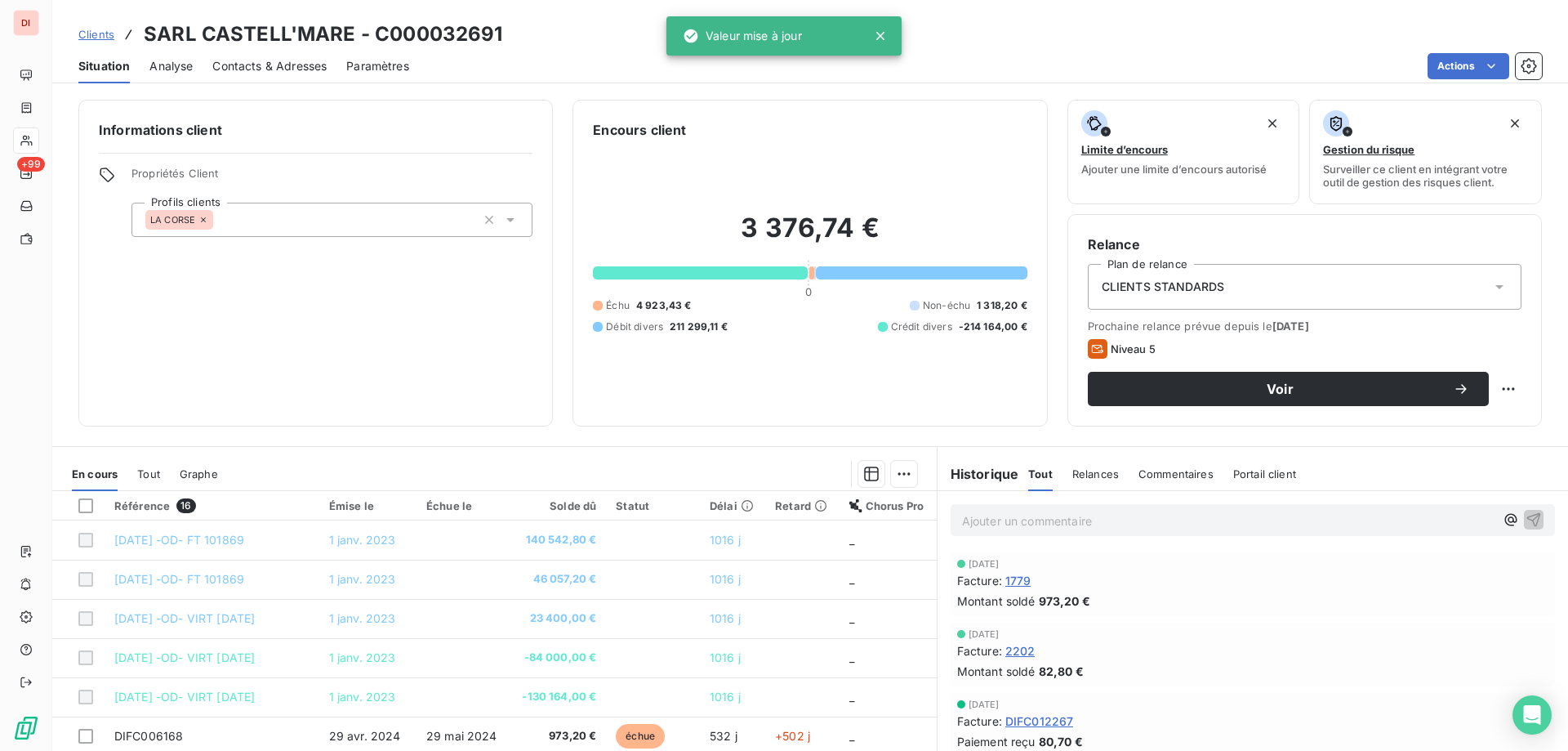
click at [561, 180] on div "Informations client Propriétés Client Profils clients LA CORSE Encours client 3…" at bounding box center [810, 263] width 1516 height 327
